Goal: Transaction & Acquisition: Book appointment/travel/reservation

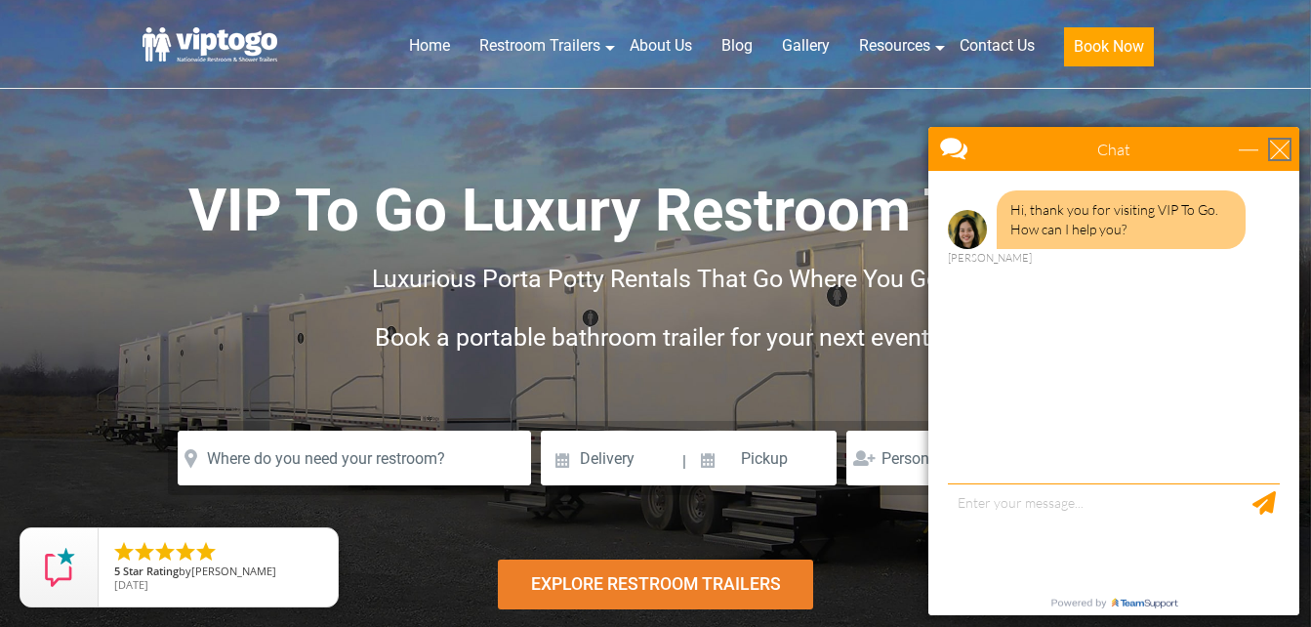
click at [1284, 146] on div "close" at bounding box center [1280, 150] width 20 height 20
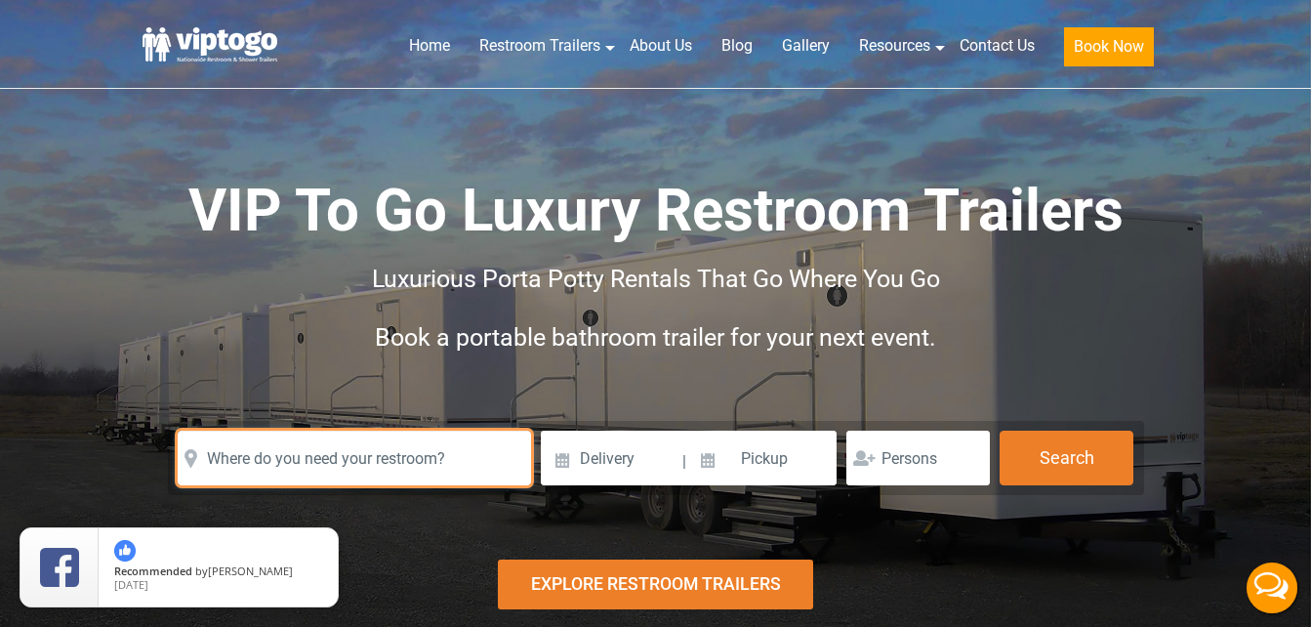
click at [433, 458] on input "text" at bounding box center [354, 458] width 353 height 55
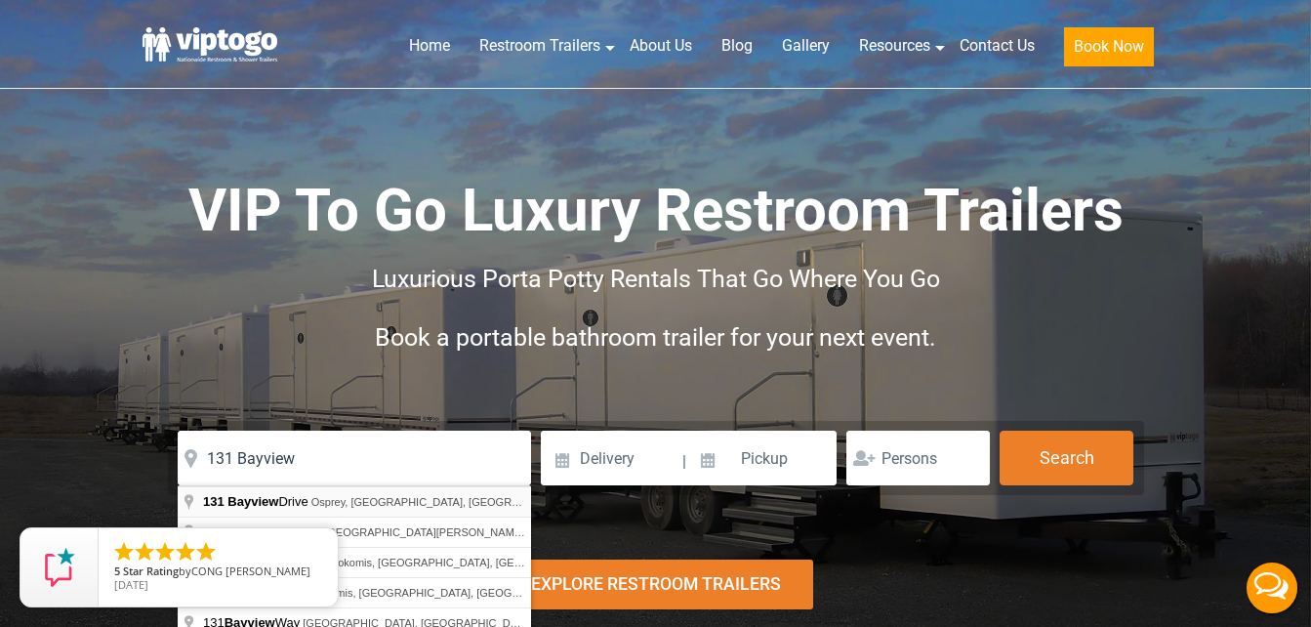
type input "131 Bayview Drive, Osprey, FL, USA"
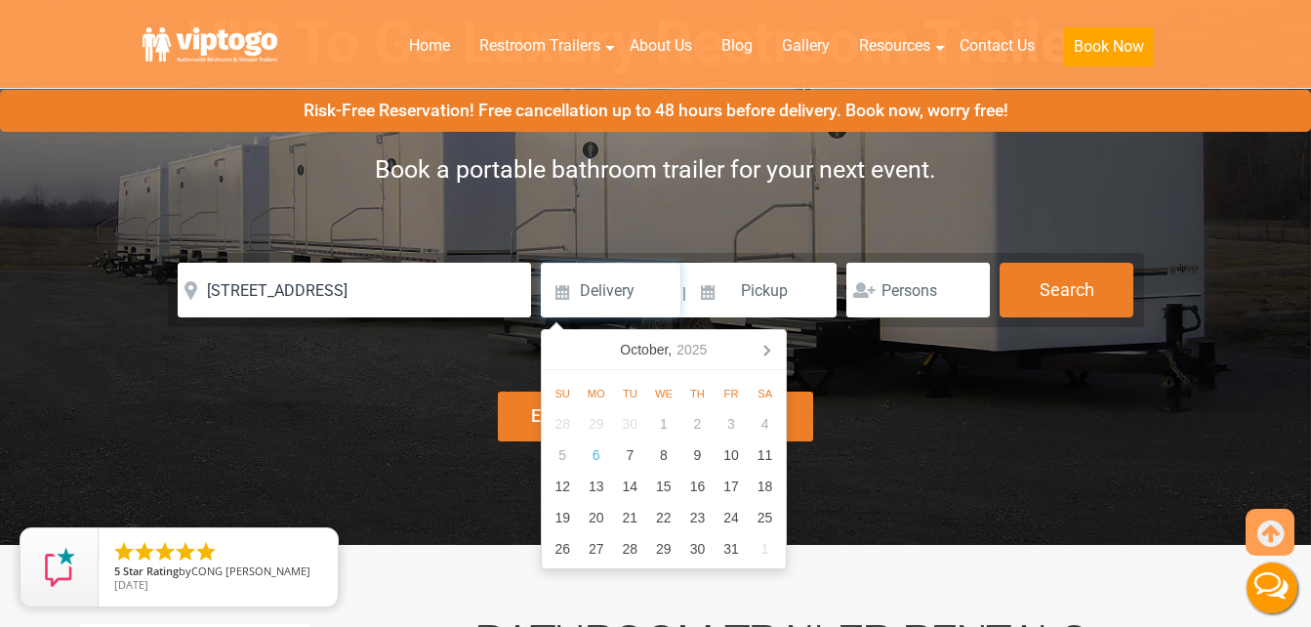
scroll to position [264, 0]
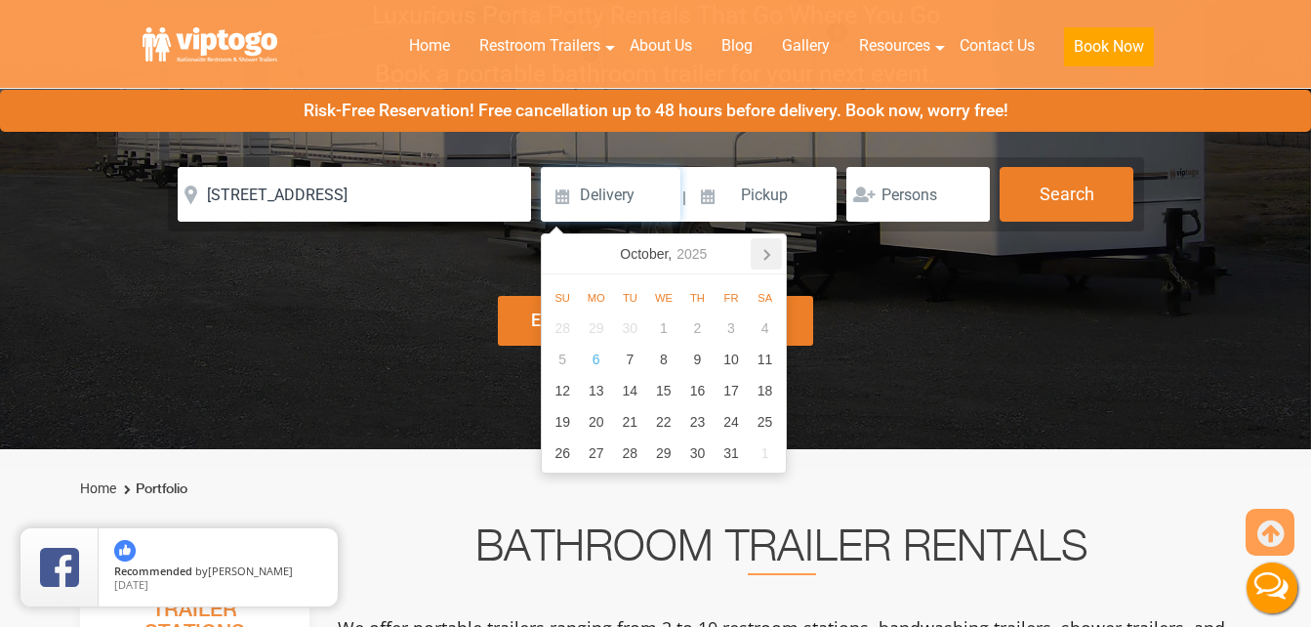
click at [763, 251] on icon at bounding box center [766, 253] width 31 height 31
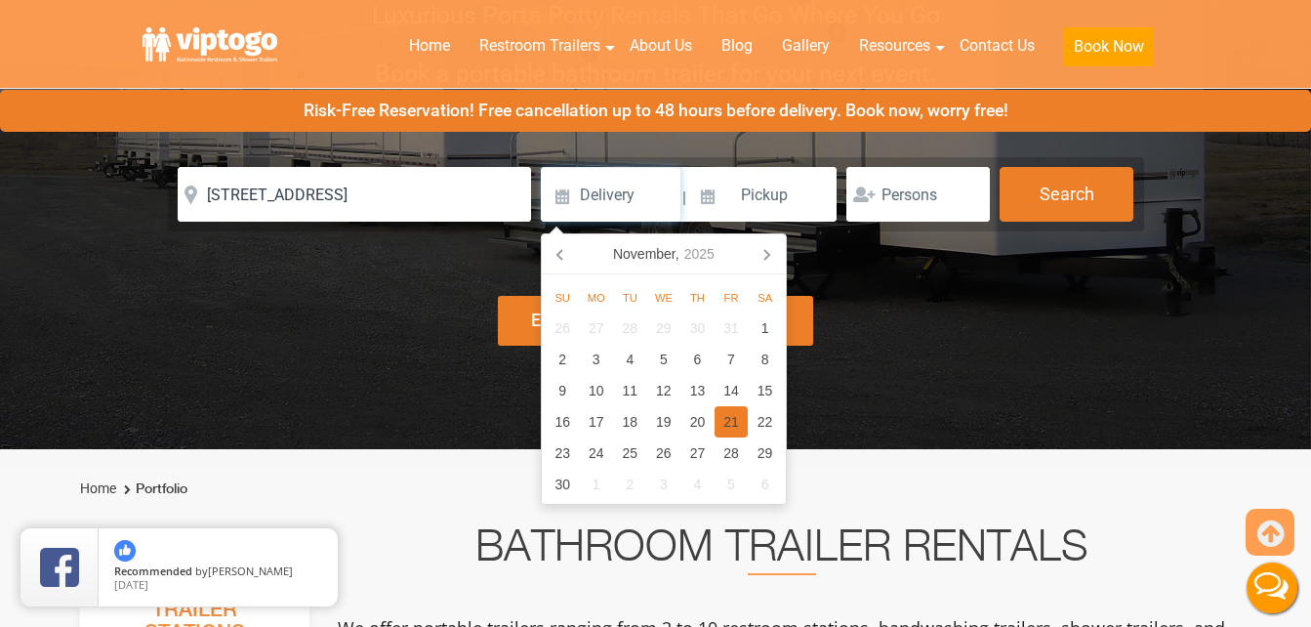
click at [723, 418] on div "21" at bounding box center [732, 421] width 34 height 31
type input "11/21/2025"
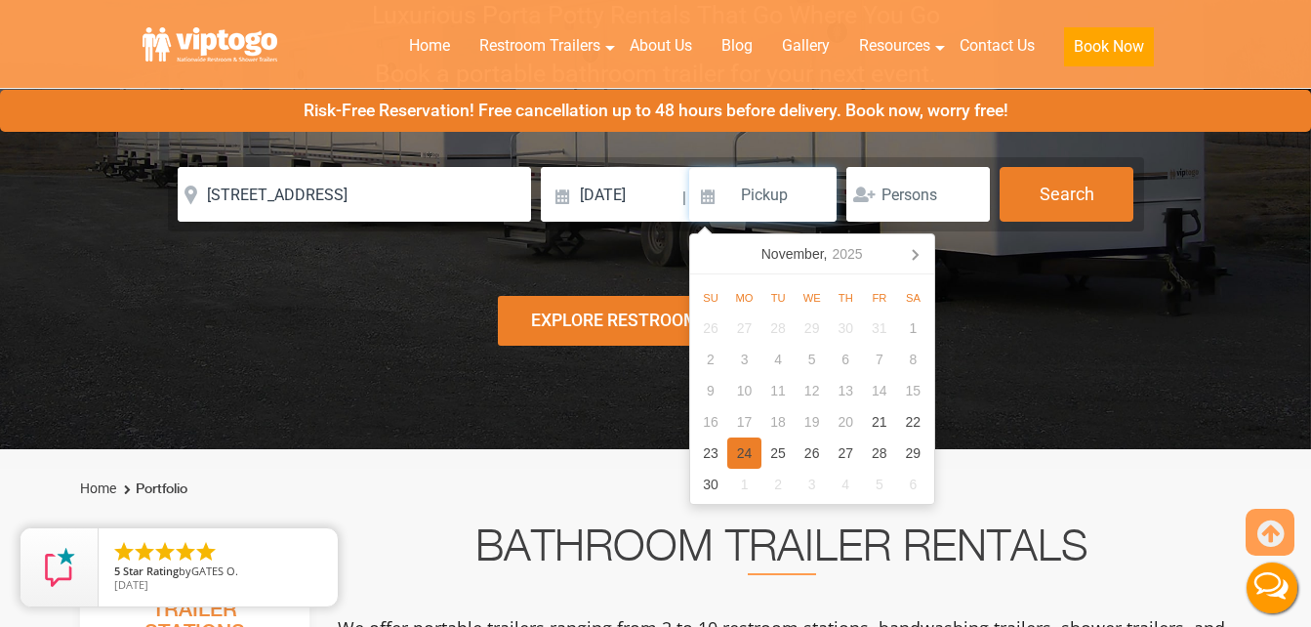
click at [760, 446] on div "24" at bounding box center [744, 452] width 34 height 31
type input "11/24/2025"
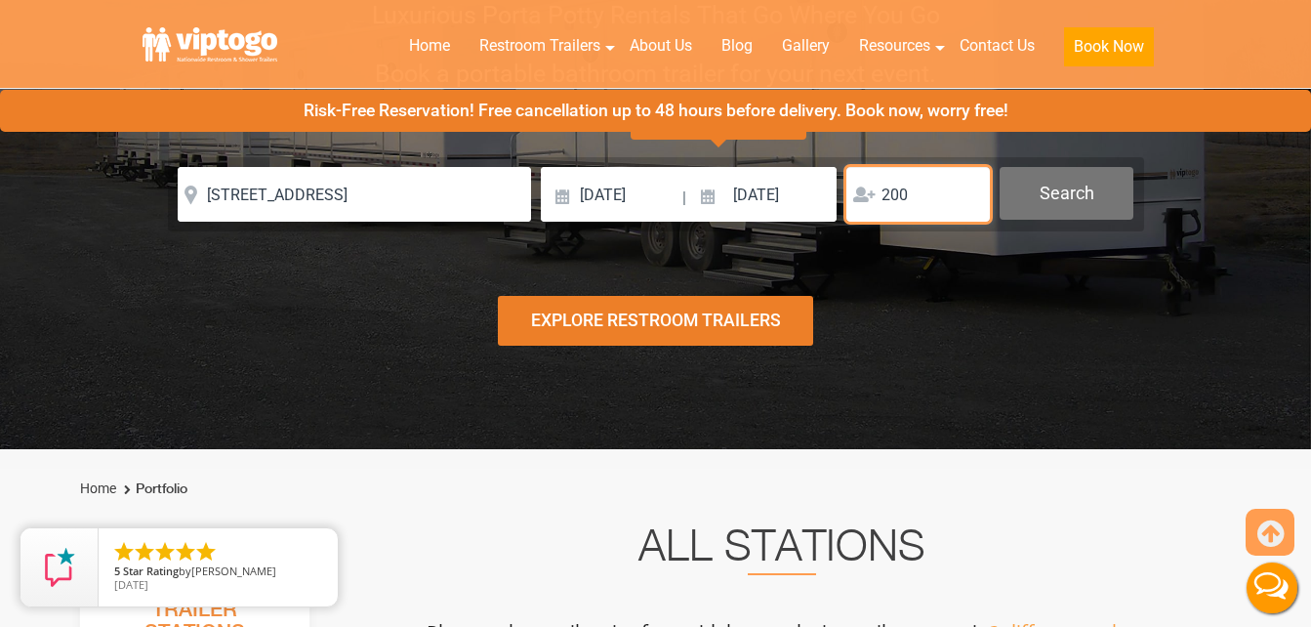
type input "200"
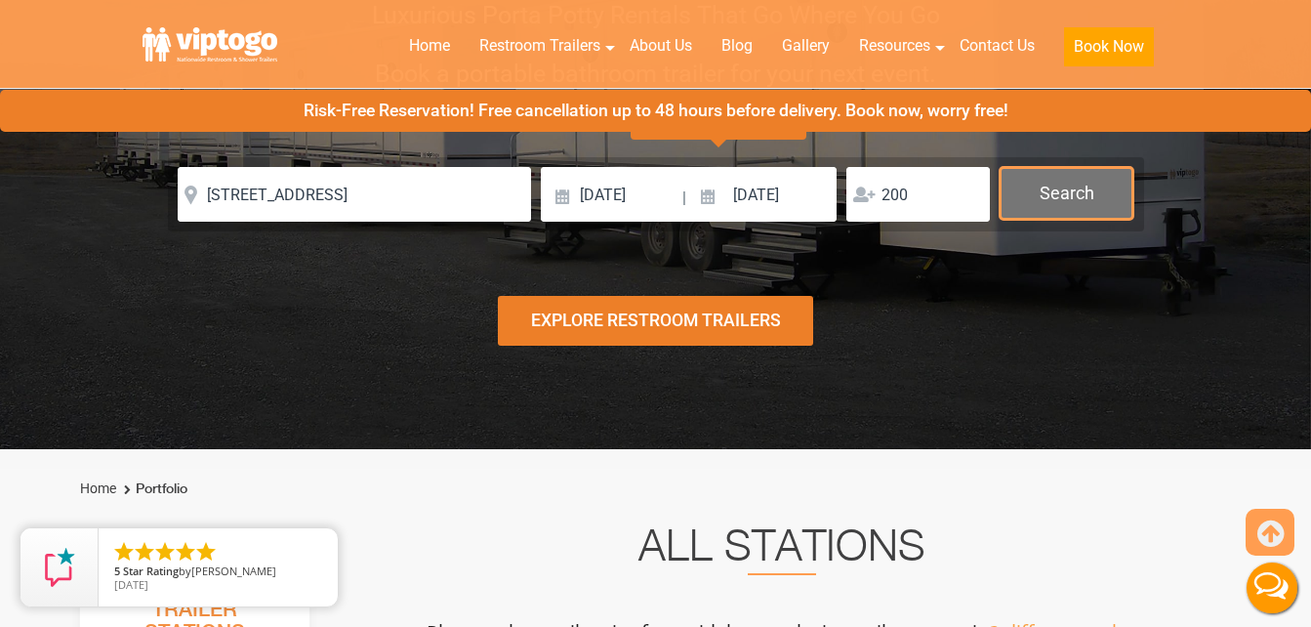
click at [1083, 217] on button "Search" at bounding box center [1067, 193] width 134 height 53
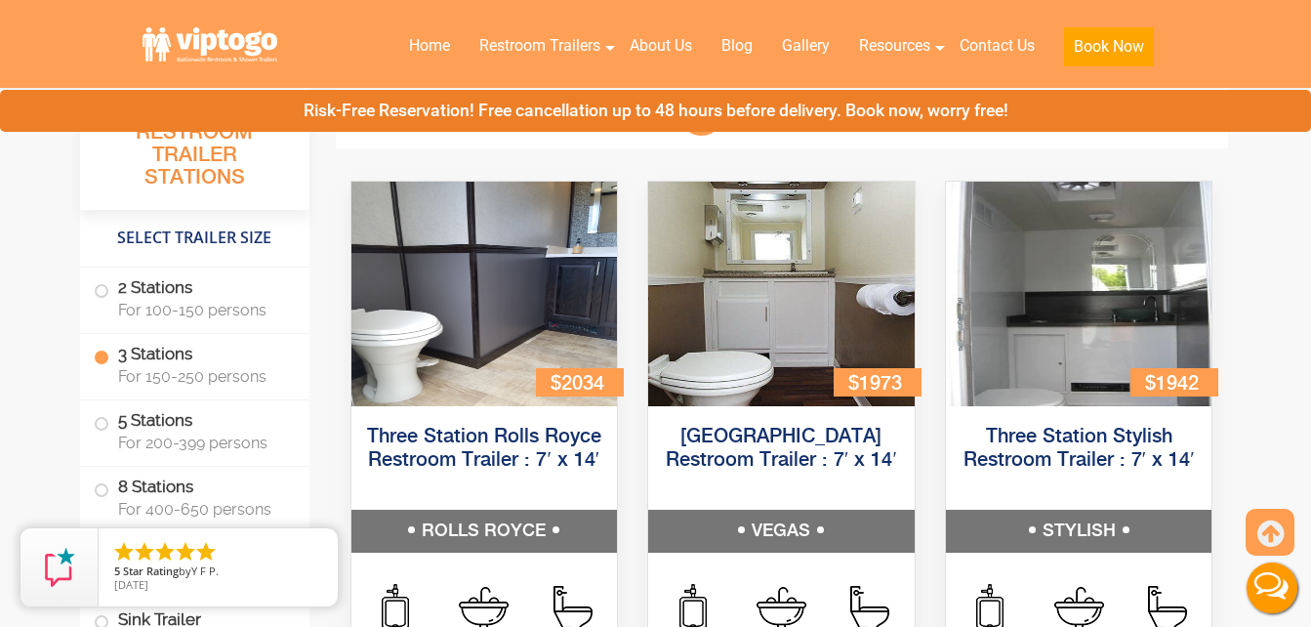
scroll to position [2181, 0]
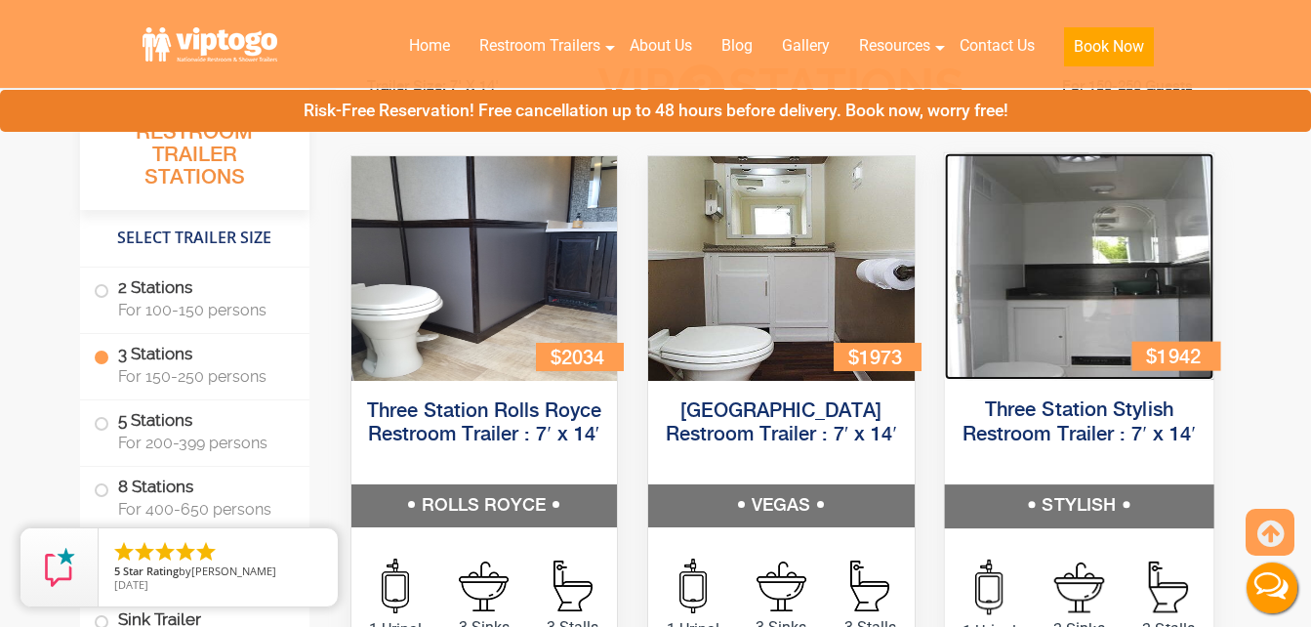
click at [1129, 219] on img at bounding box center [1078, 266] width 269 height 227
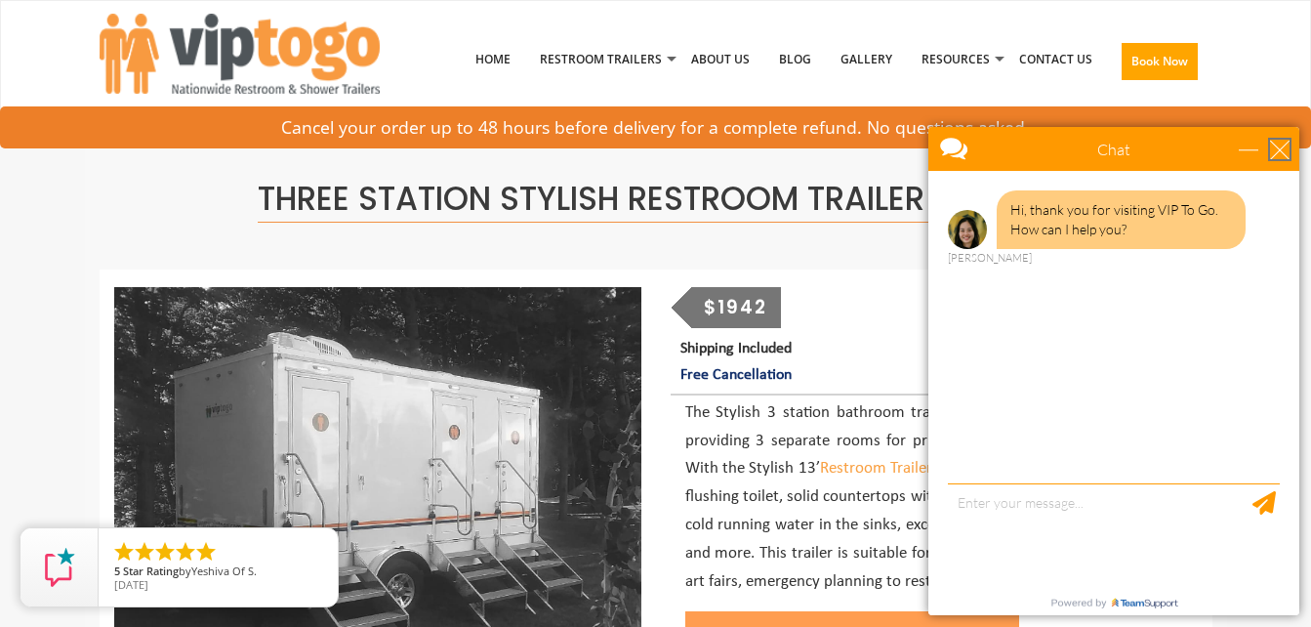
click at [1275, 156] on div "close" at bounding box center [1280, 150] width 20 height 20
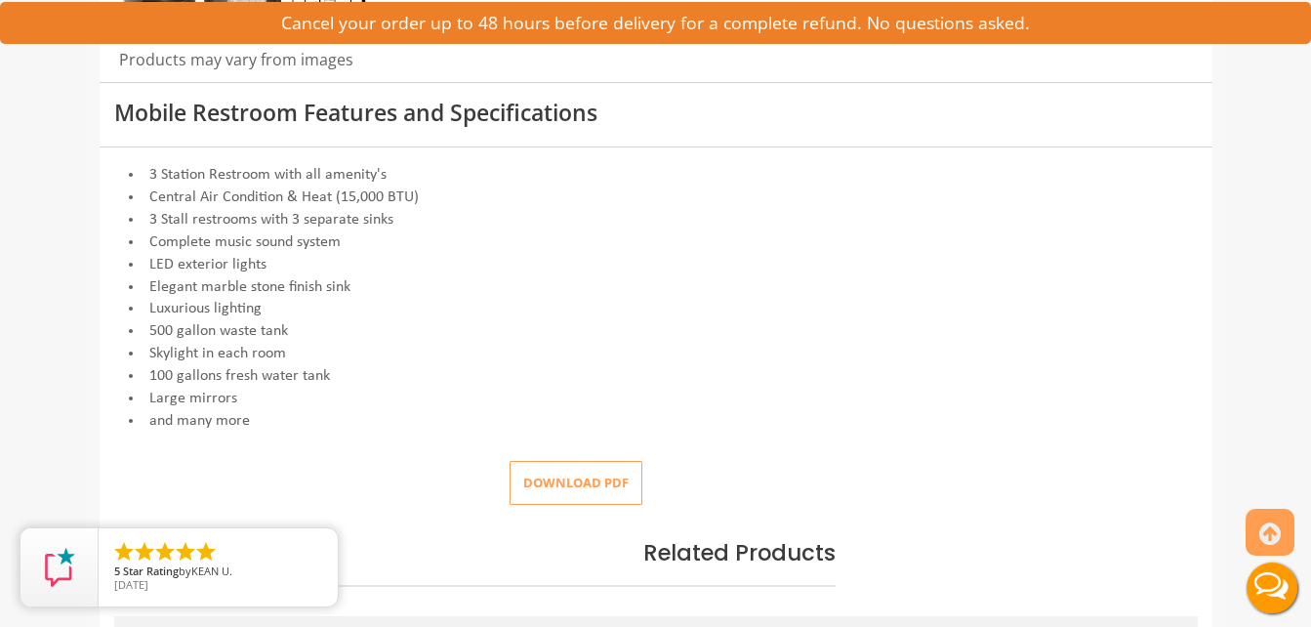
scroll to position [747, 0]
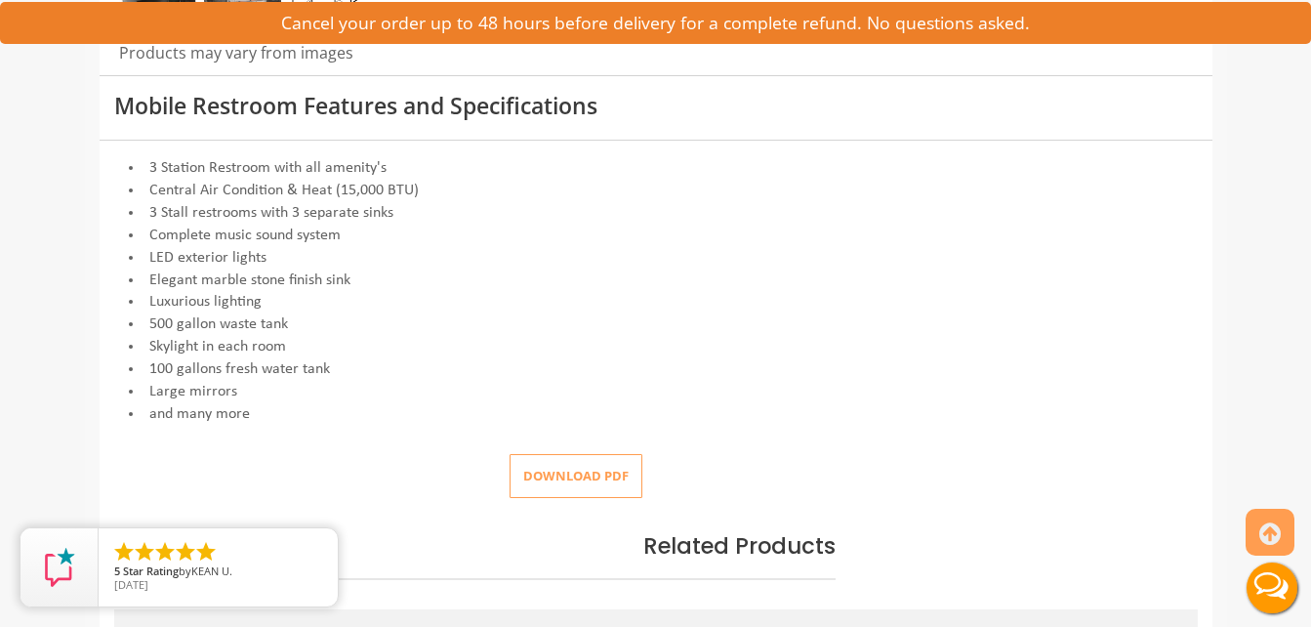
drag, startPoint x: 1318, startPoint y: 169, endPoint x: 1240, endPoint y: 121, distance: 91.6
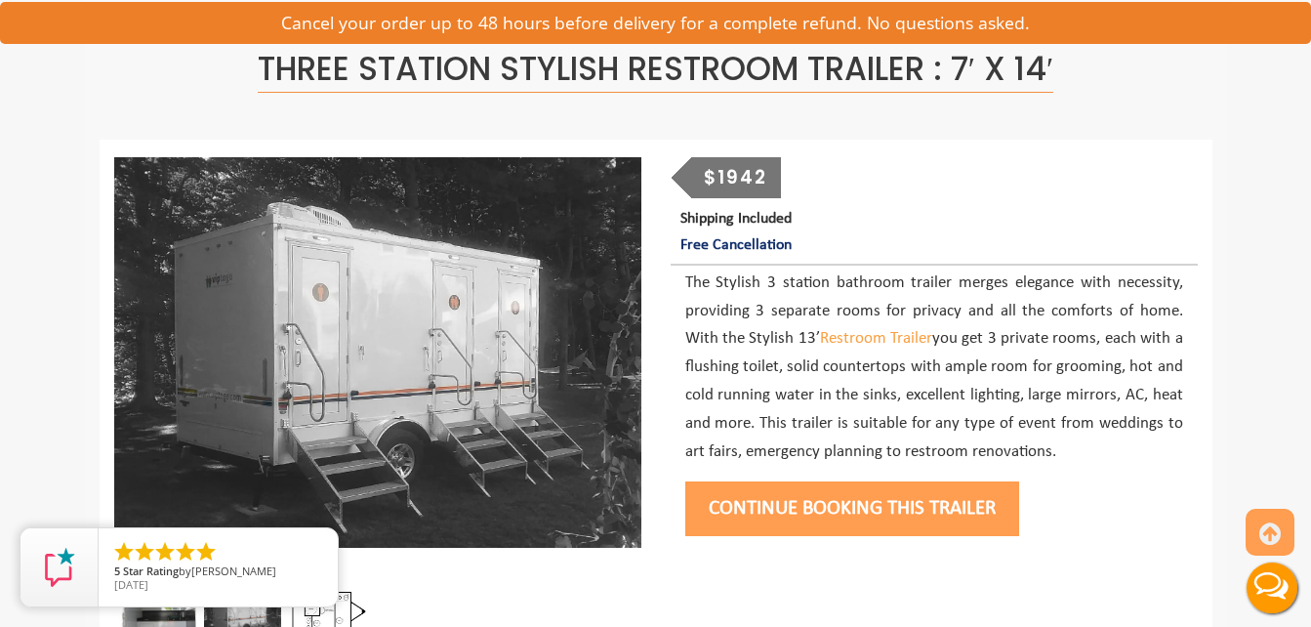
scroll to position [116, 0]
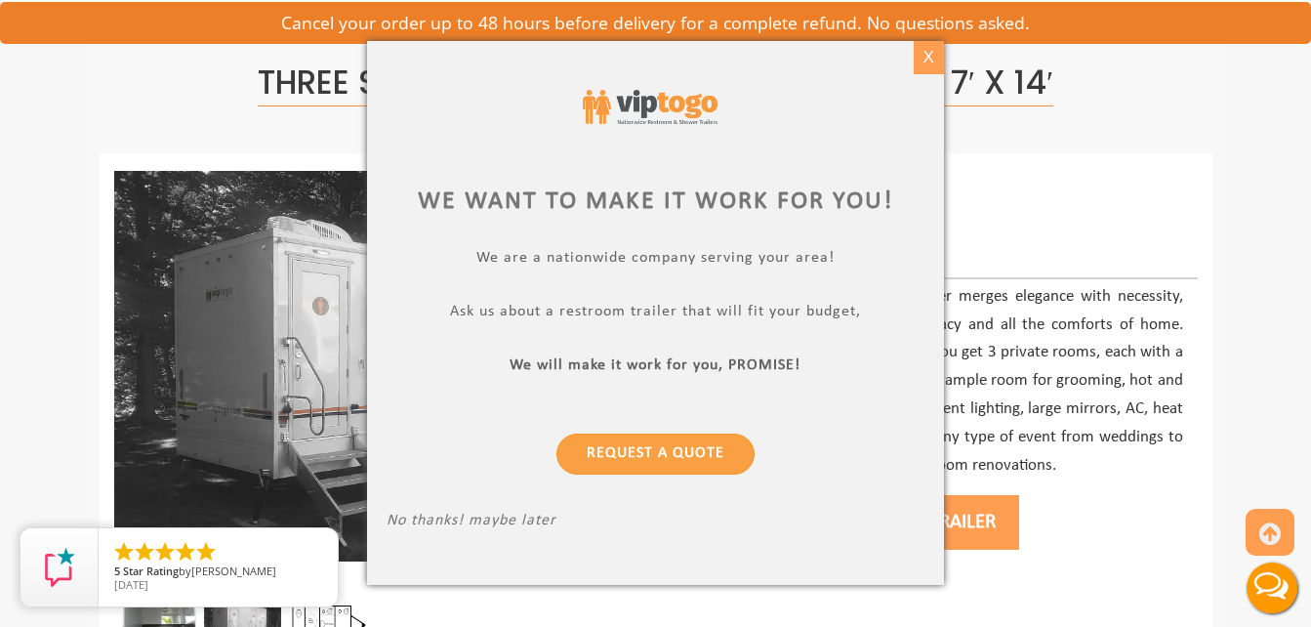
click at [928, 54] on div "X" at bounding box center [929, 57] width 30 height 33
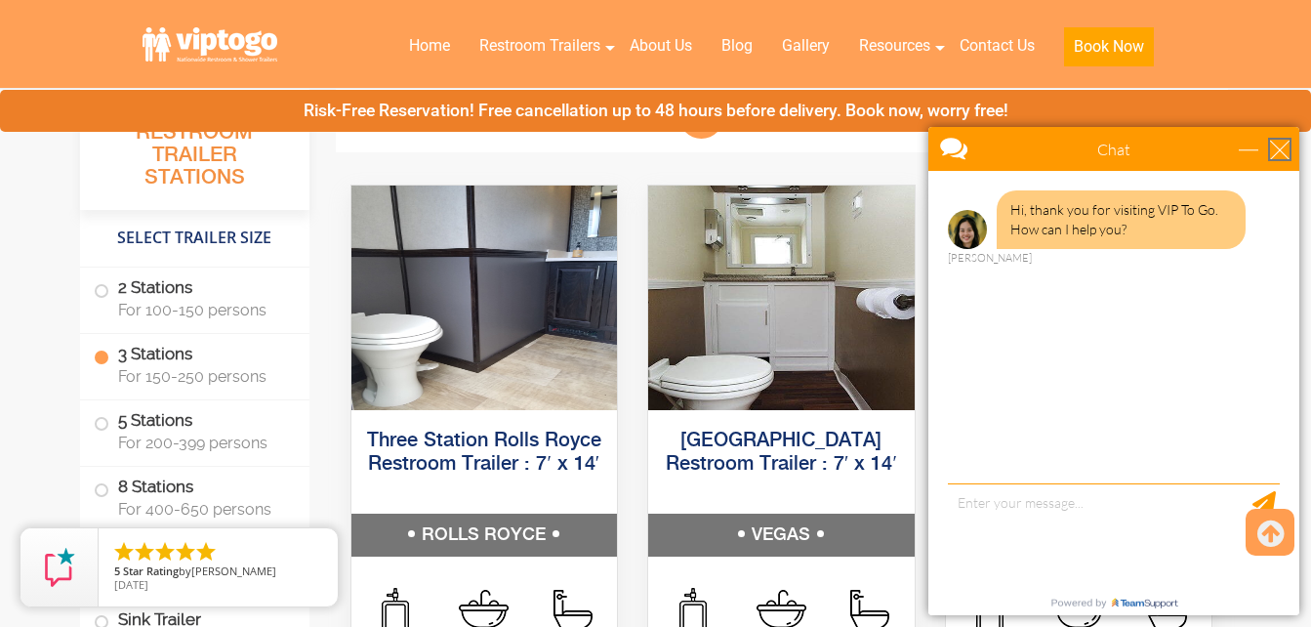
click at [1285, 147] on div "close" at bounding box center [1280, 150] width 20 height 20
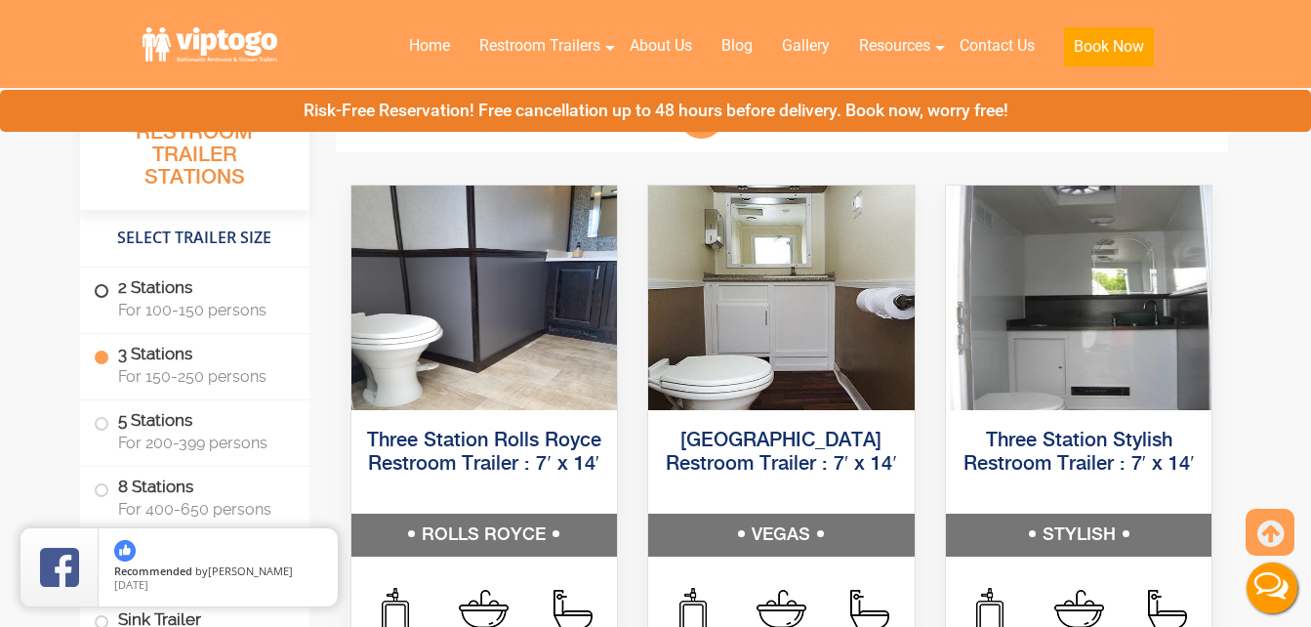
click at [105, 289] on span at bounding box center [102, 291] width 8 height 8
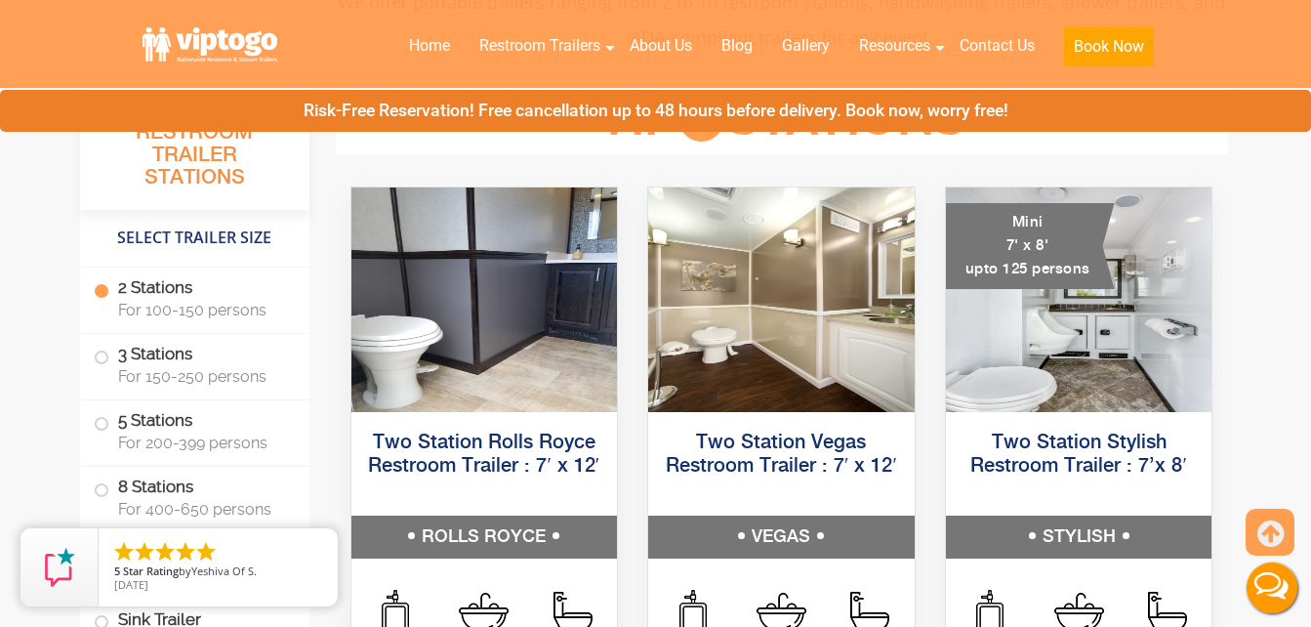
scroll to position [914, 0]
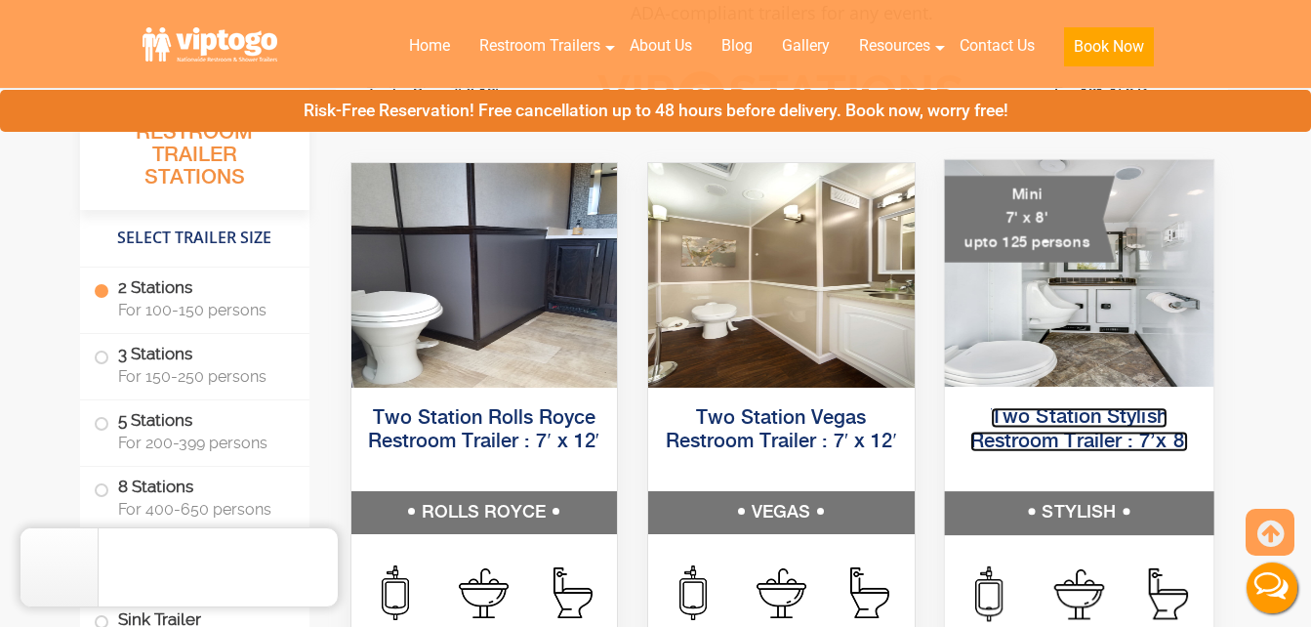
click at [1062, 427] on link "Two Station Stylish Restroom Trailer : 7’x 8′" at bounding box center [1079, 429] width 219 height 44
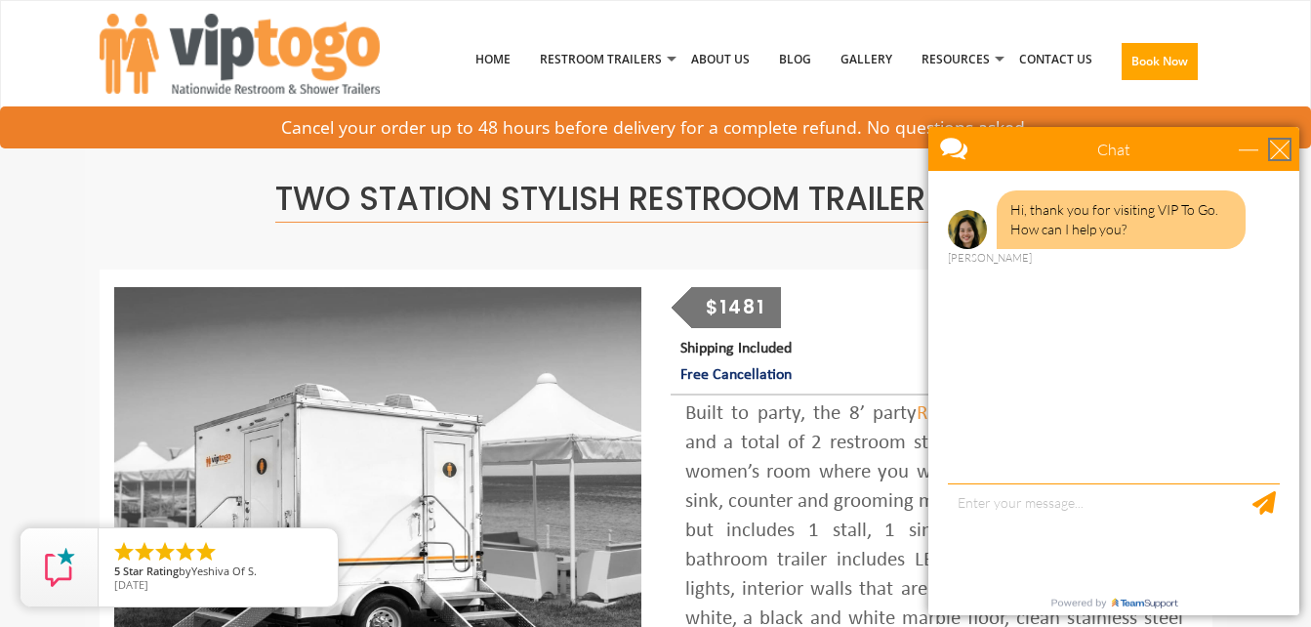
click at [1277, 155] on div "close" at bounding box center [1280, 150] width 20 height 20
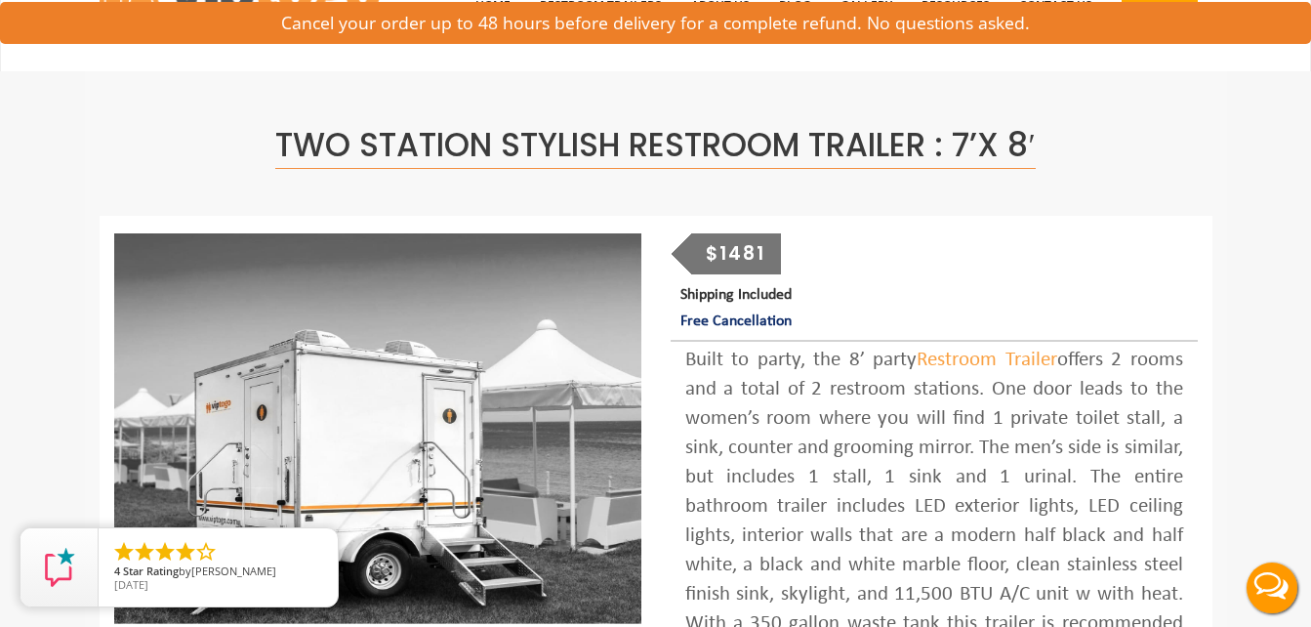
scroll to position [61, 0]
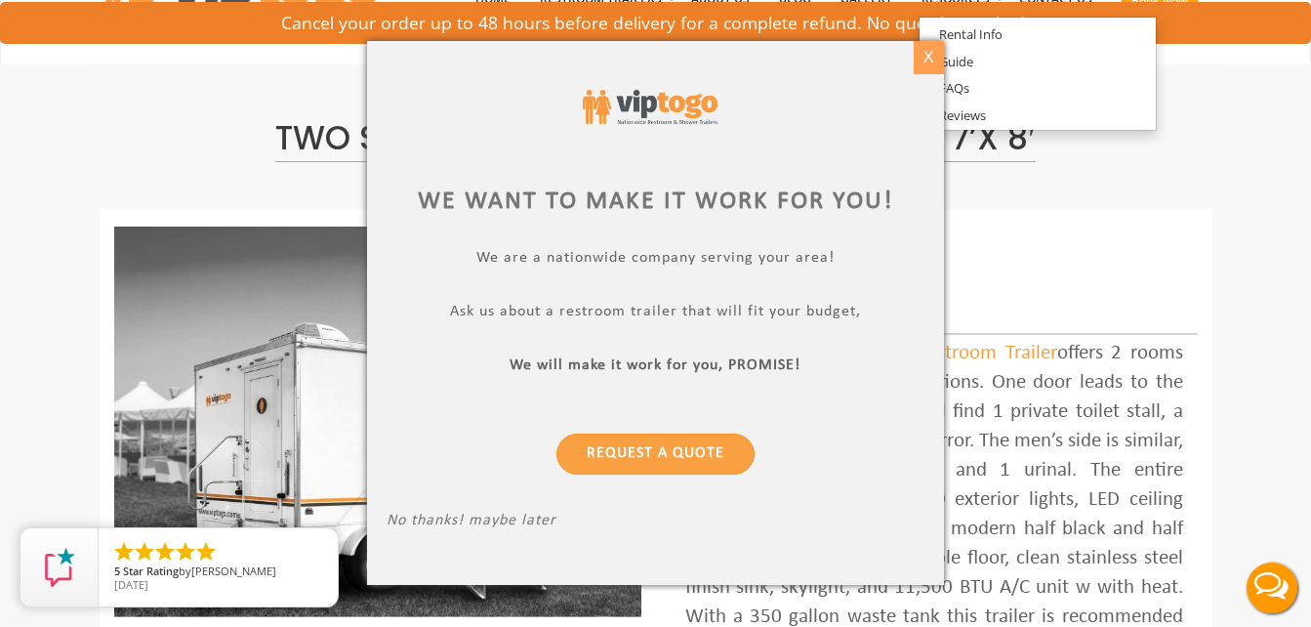
click at [926, 62] on div "X" at bounding box center [929, 57] width 30 height 33
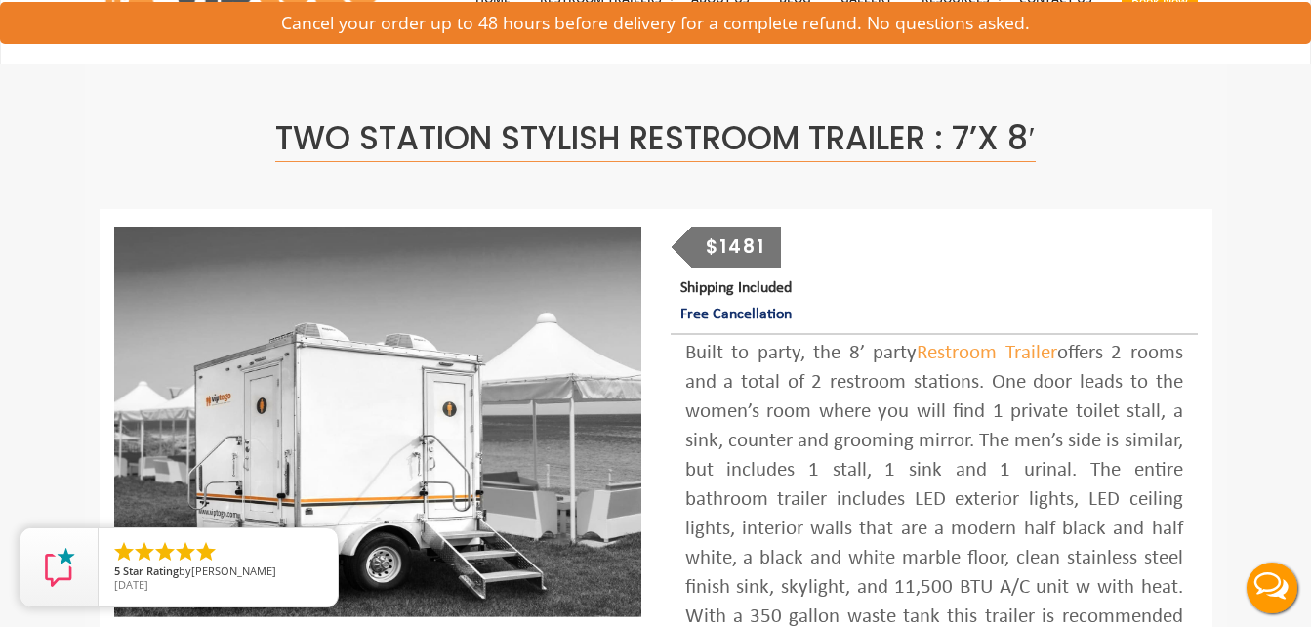
scroll to position [0, 0]
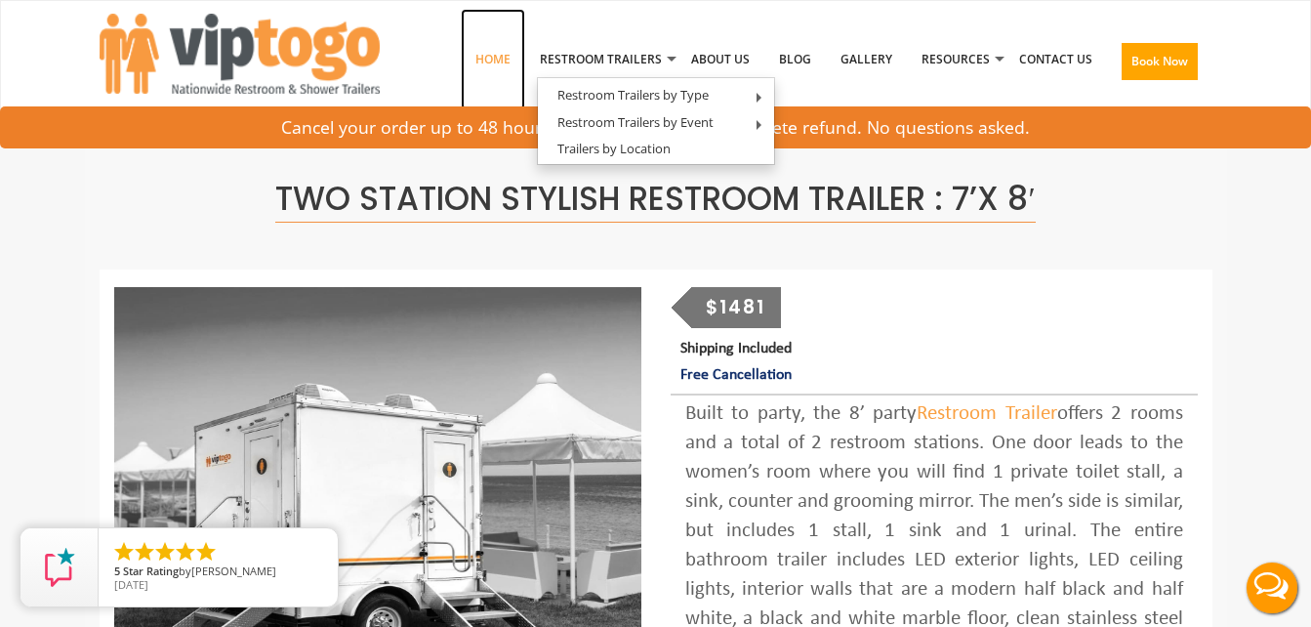
click at [497, 63] on link "Home" at bounding box center [493, 60] width 64 height 102
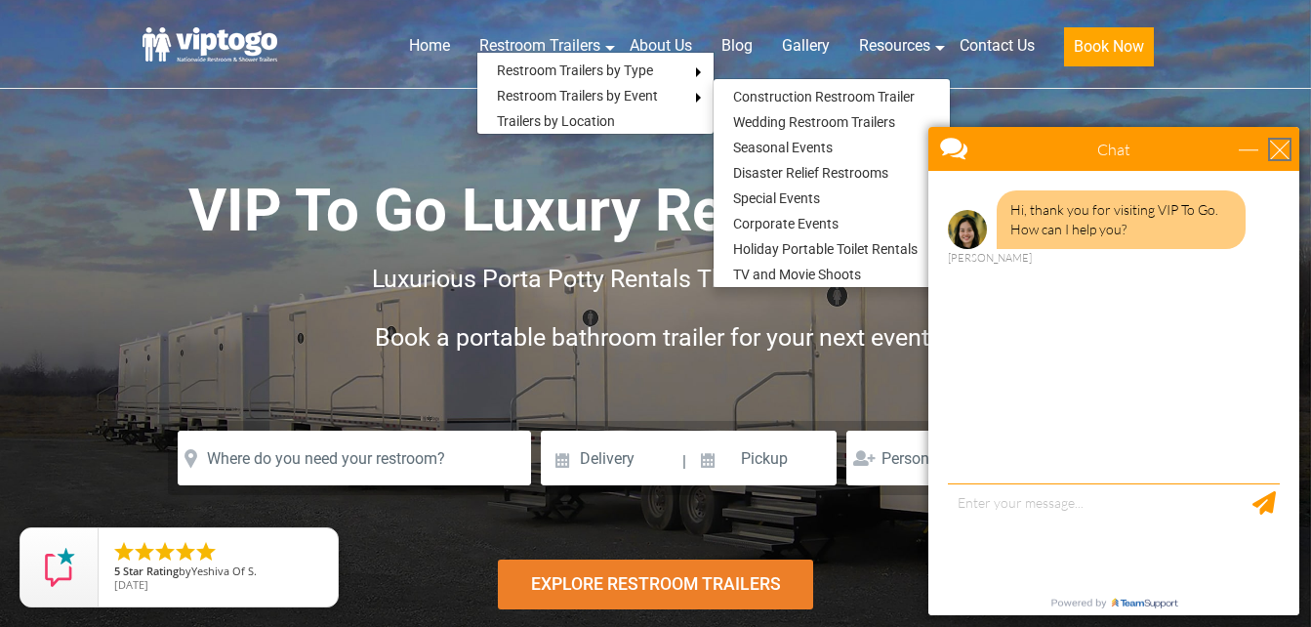
click at [1284, 149] on div "close" at bounding box center [1280, 150] width 20 height 20
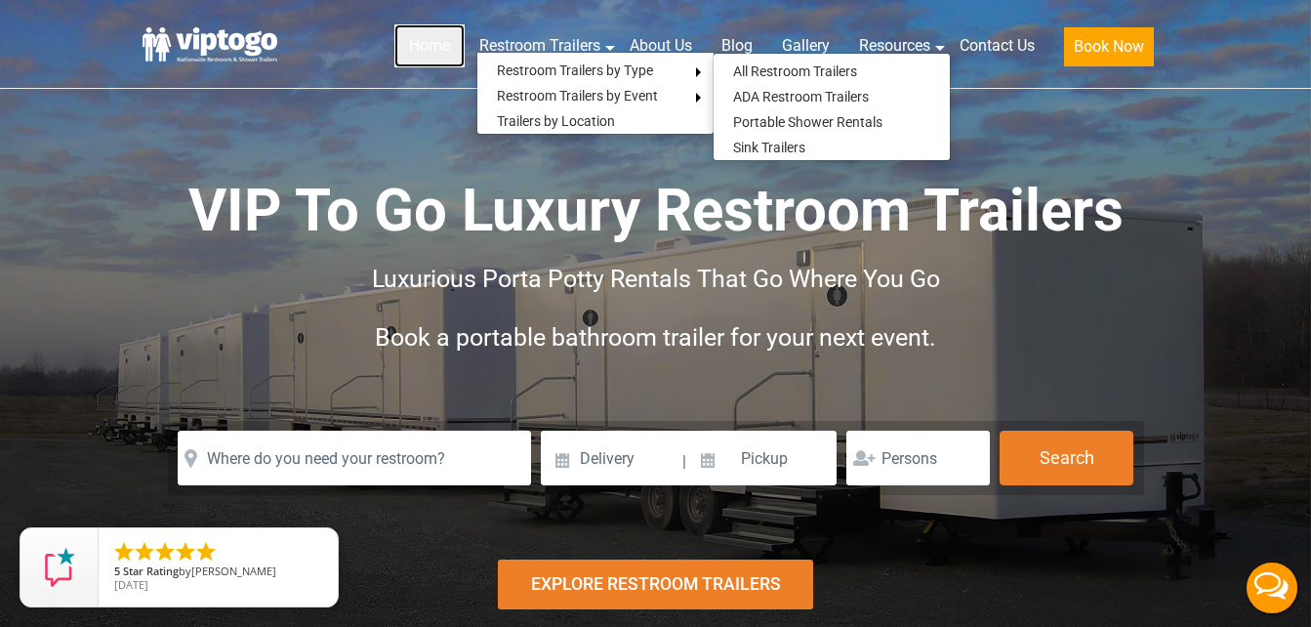
click at [427, 40] on link "Home" at bounding box center [429, 45] width 70 height 43
